Goal: Information Seeking & Learning: Learn about a topic

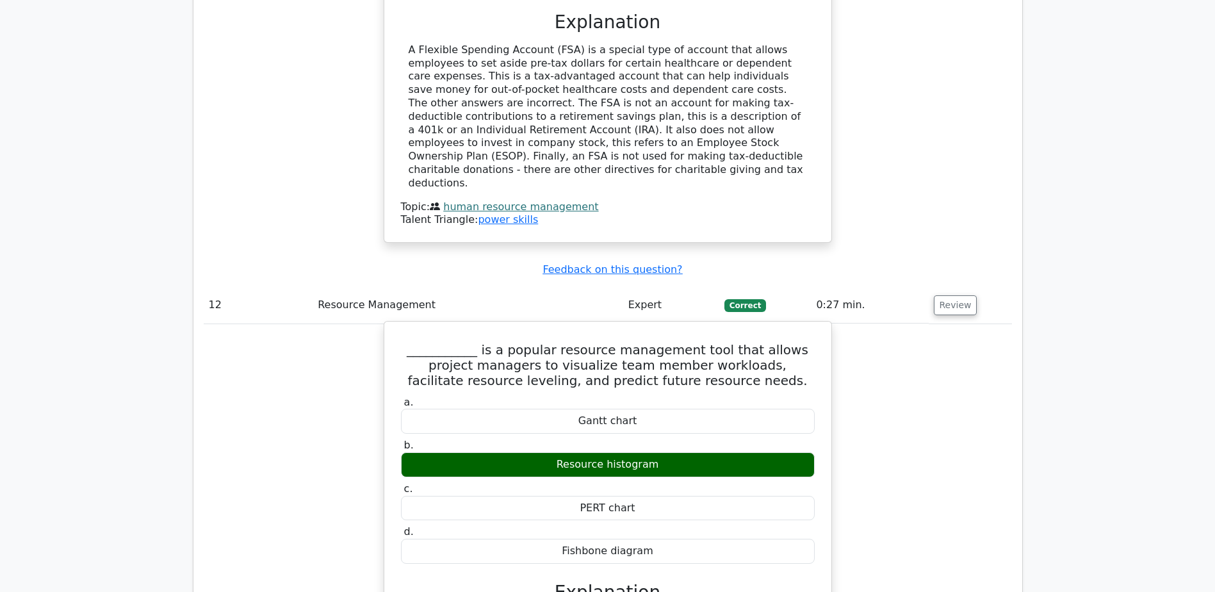
scroll to position [8738, 0]
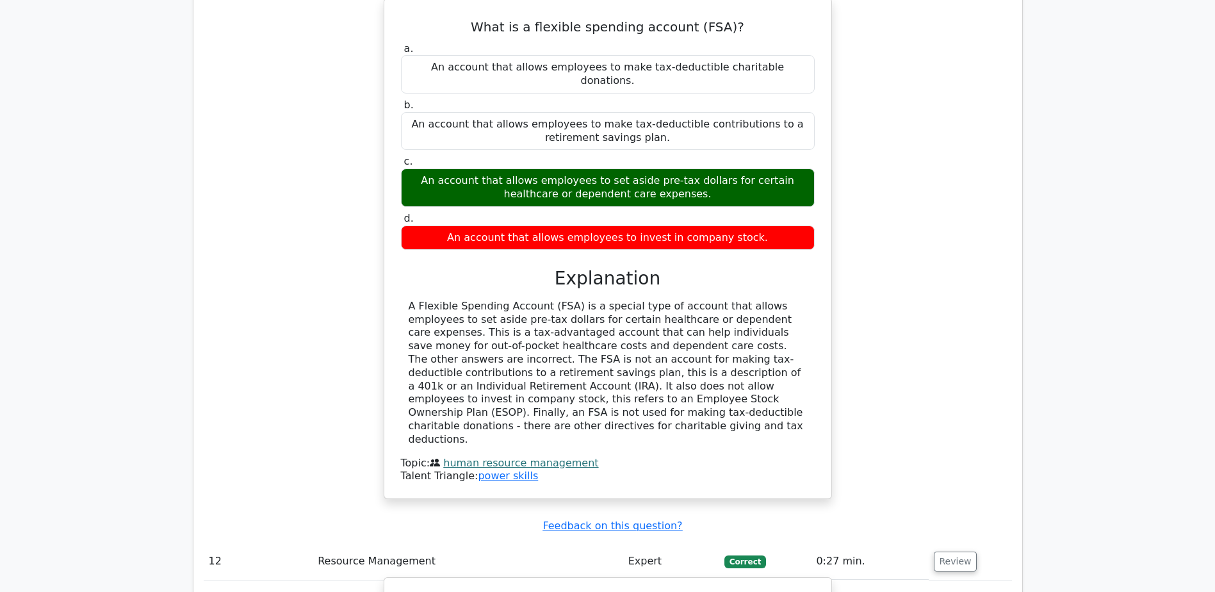
drag, startPoint x: 473, startPoint y: 173, endPoint x: 738, endPoint y: 215, distance: 267.8
copy h5 "is a popular resource management tool that allows project managers to visualize…"
drag, startPoint x: 544, startPoint y: 290, endPoint x: 685, endPoint y: 288, distance: 140.9
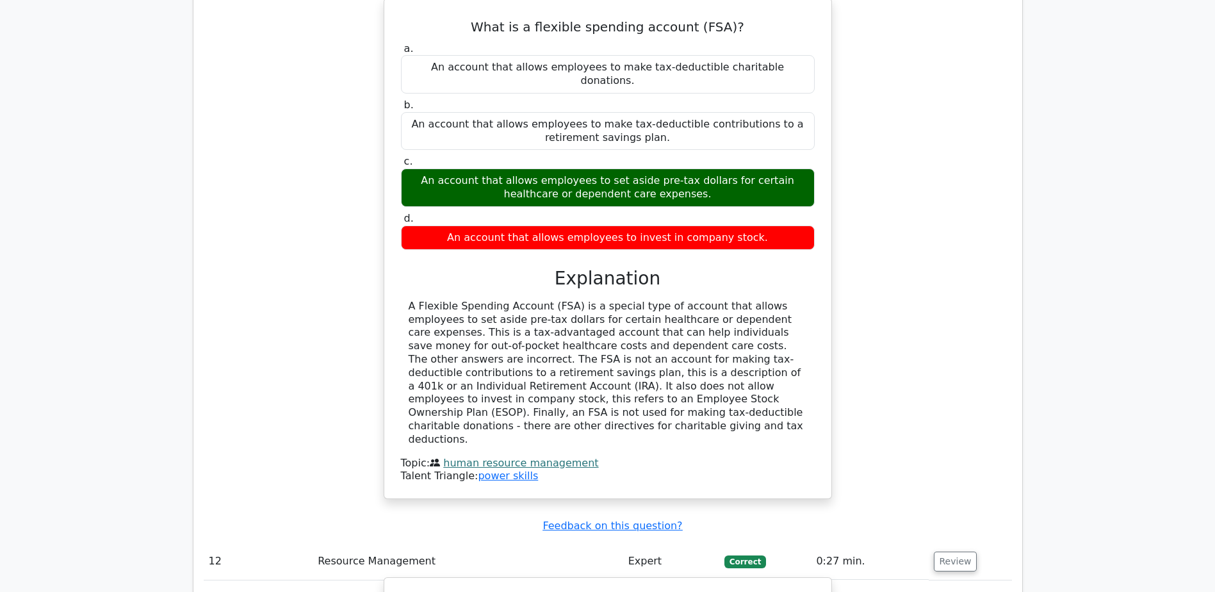
copy div "Resource histogram"
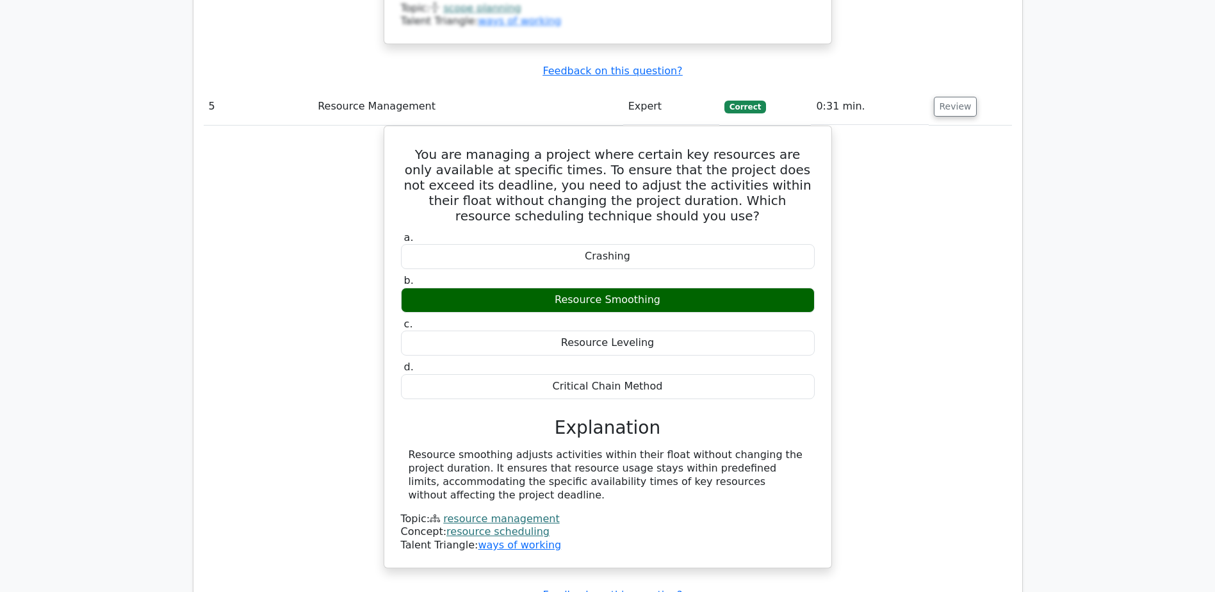
scroll to position [3933, 0]
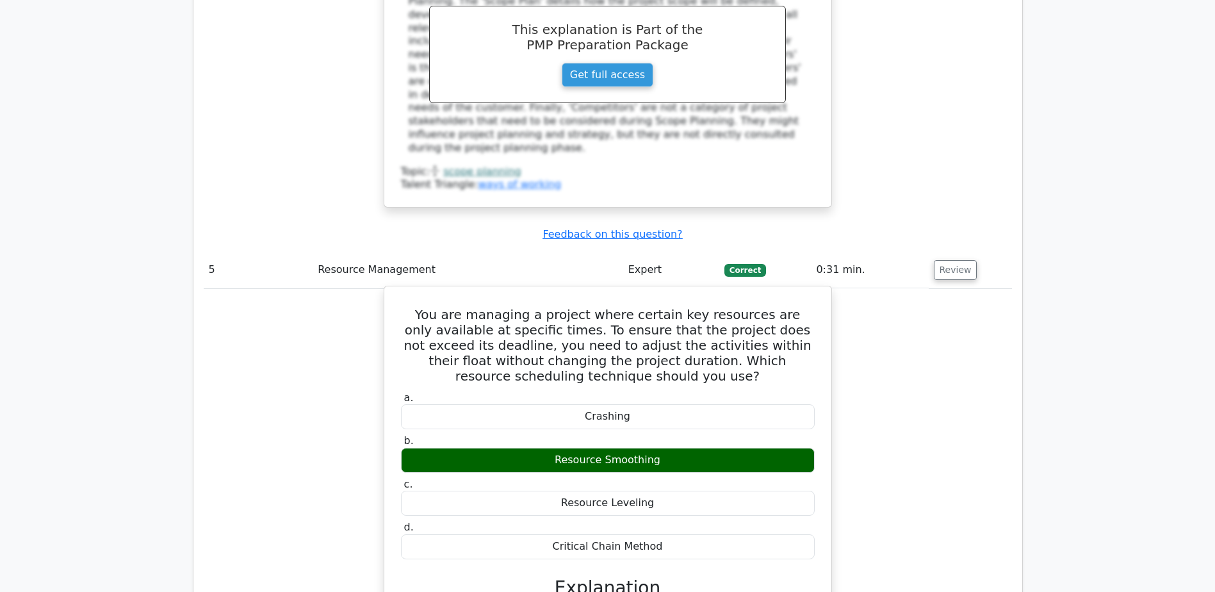
drag, startPoint x: 406, startPoint y: 457, endPoint x: 799, endPoint y: 485, distance: 393.7
copy div "Resource smoothing adjusts activities within their float without changing the p…"
click at [824, 442] on div "You are managing a project where certain key resources are only available at sp…" at bounding box center [607, 507] width 437 height 432
